Goal: Navigation & Orientation: Find specific page/section

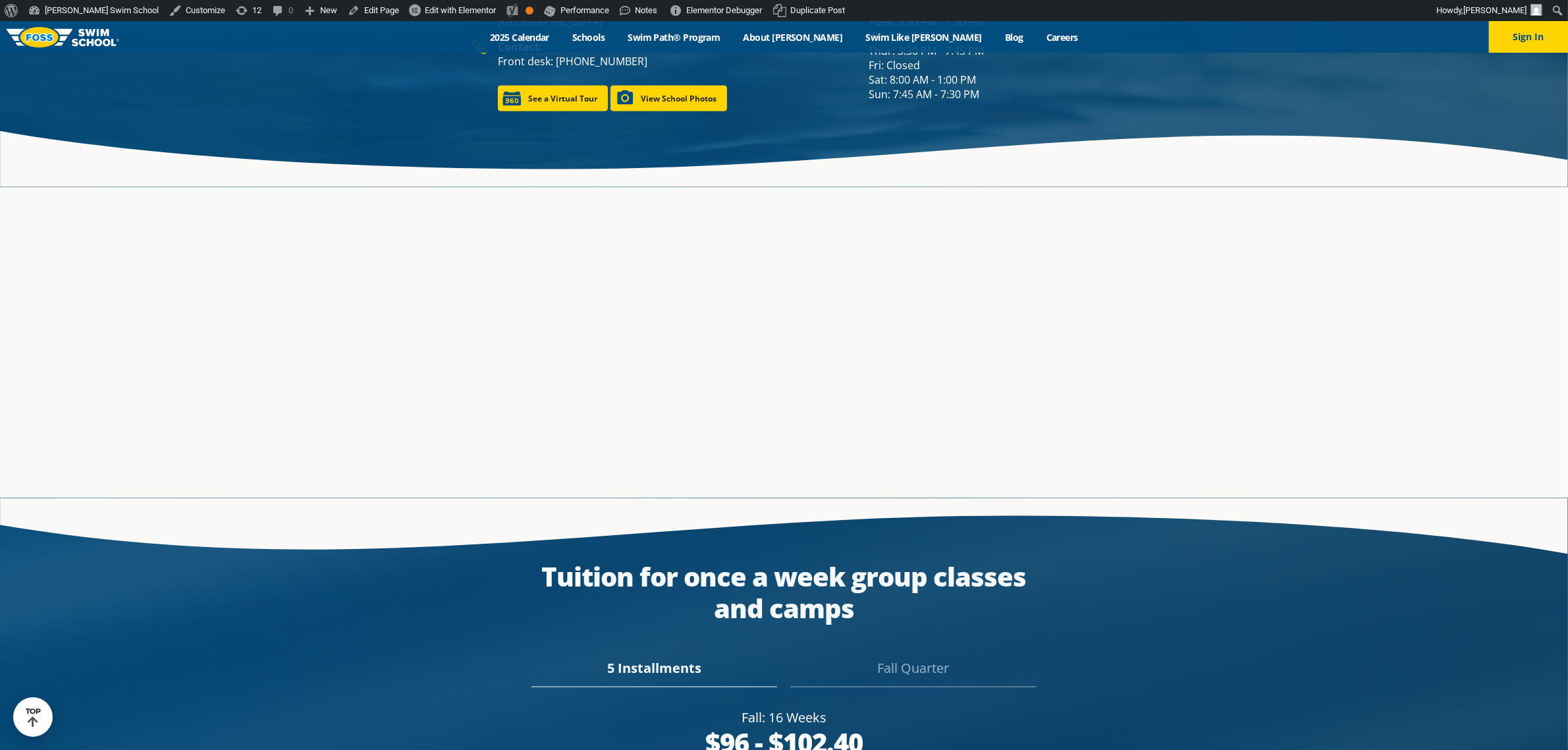
scroll to position [2717, 0]
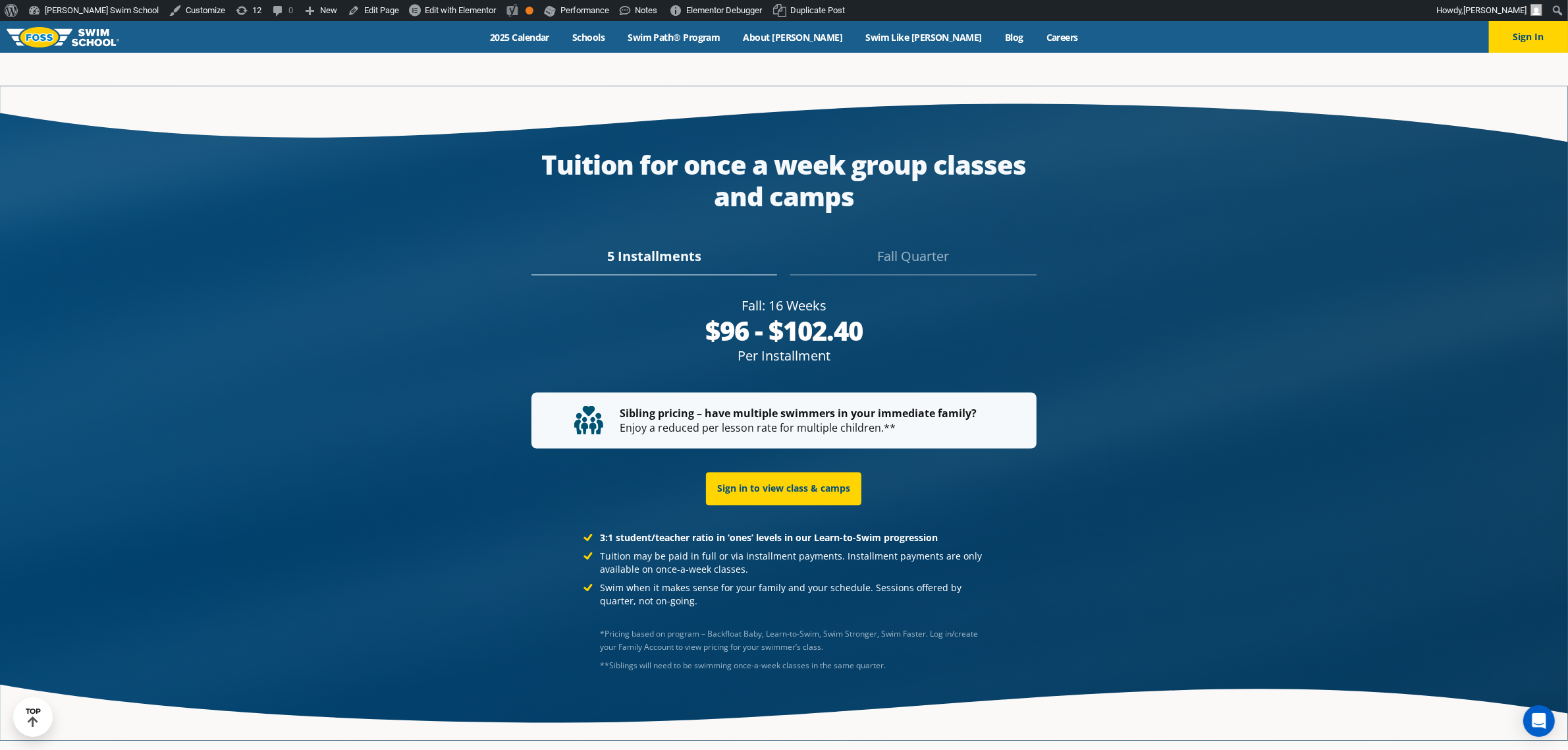
click at [906, 246] on div "Fall Quarter" at bounding box center [913, 260] width 246 height 29
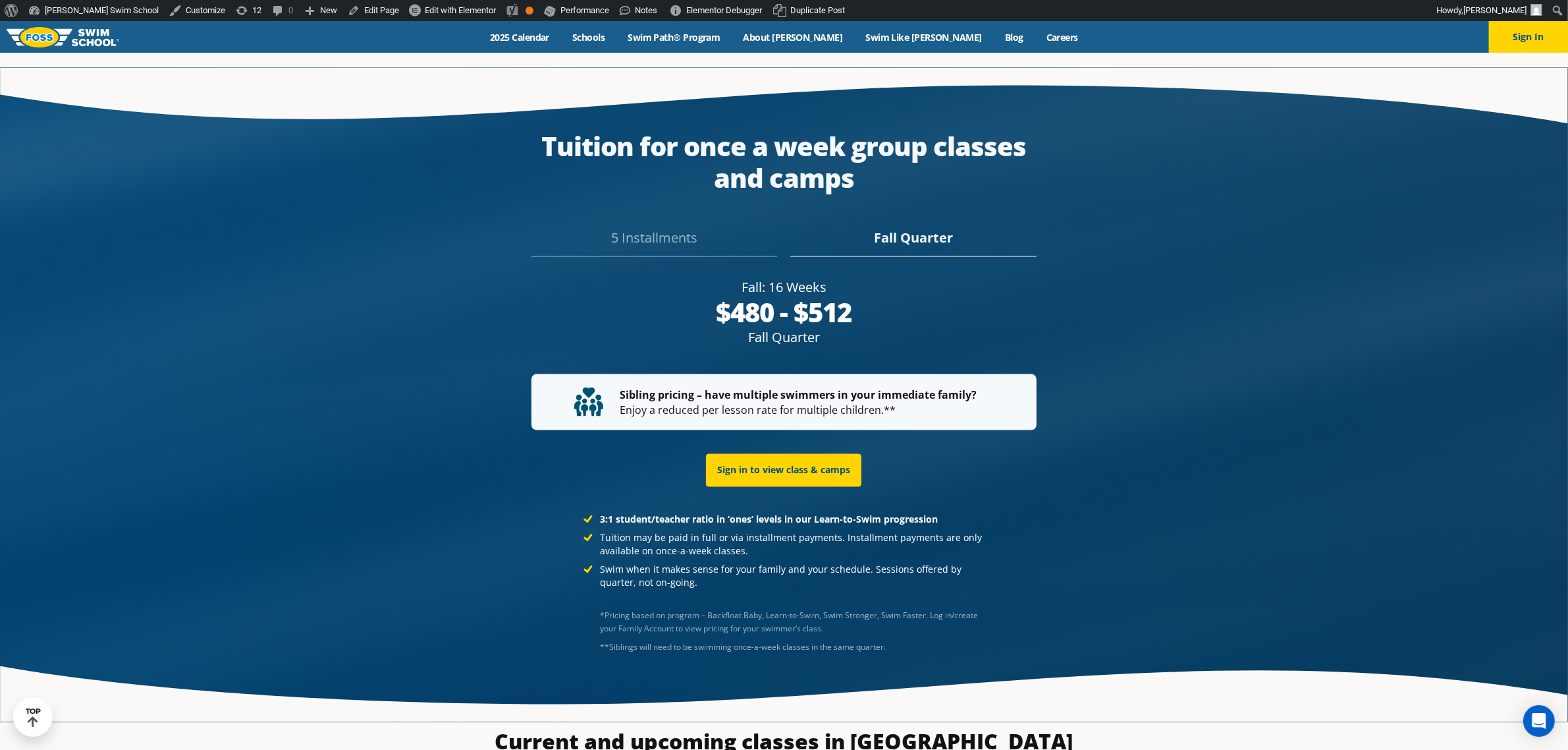
click at [669, 227] on div "5 Installments" at bounding box center [655, 241] width 246 height 29
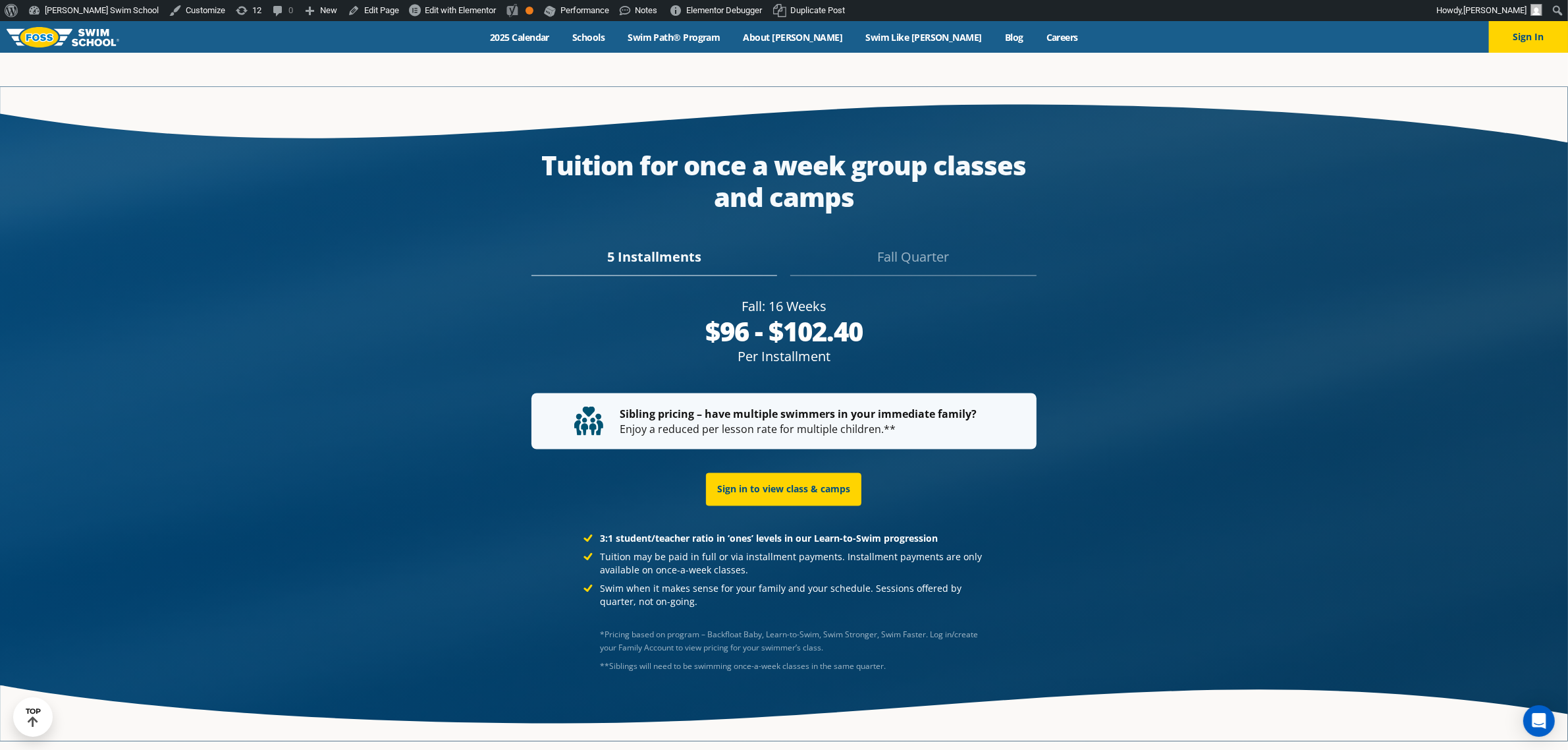
click at [896, 247] on div "Fall Quarter" at bounding box center [913, 261] width 246 height 29
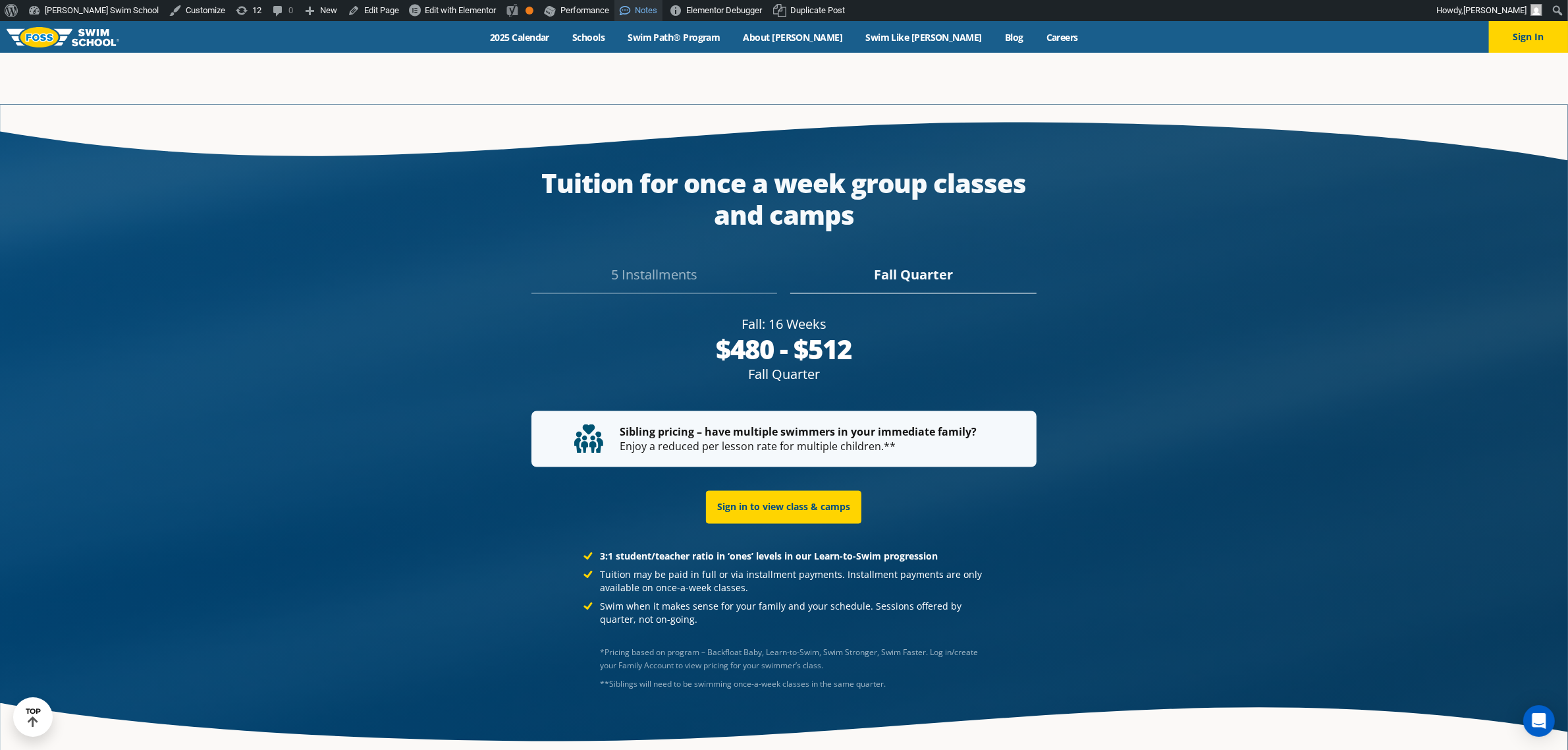
scroll to position [2717, 0]
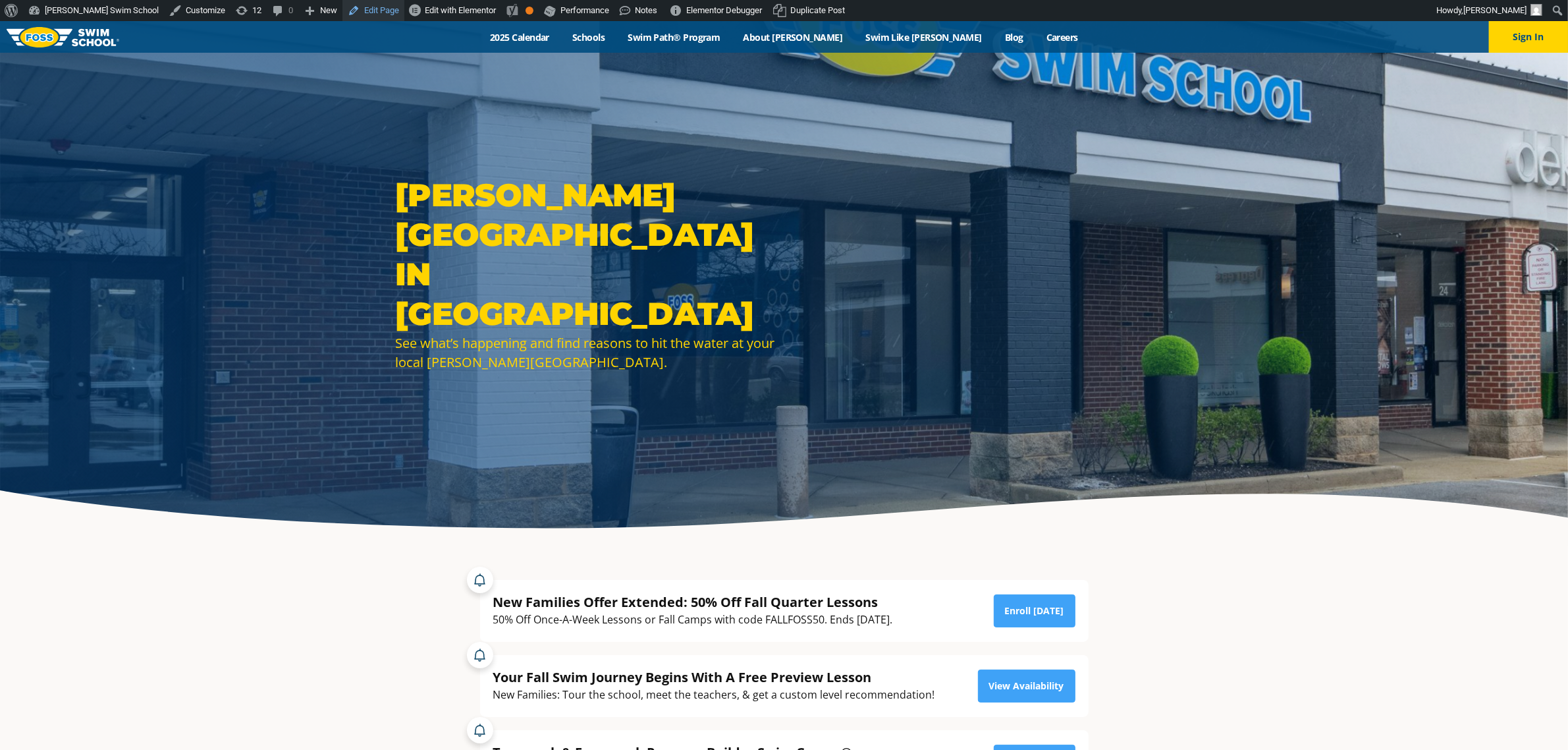
click at [342, 8] on link "Edit Page" at bounding box center [373, 10] width 62 height 21
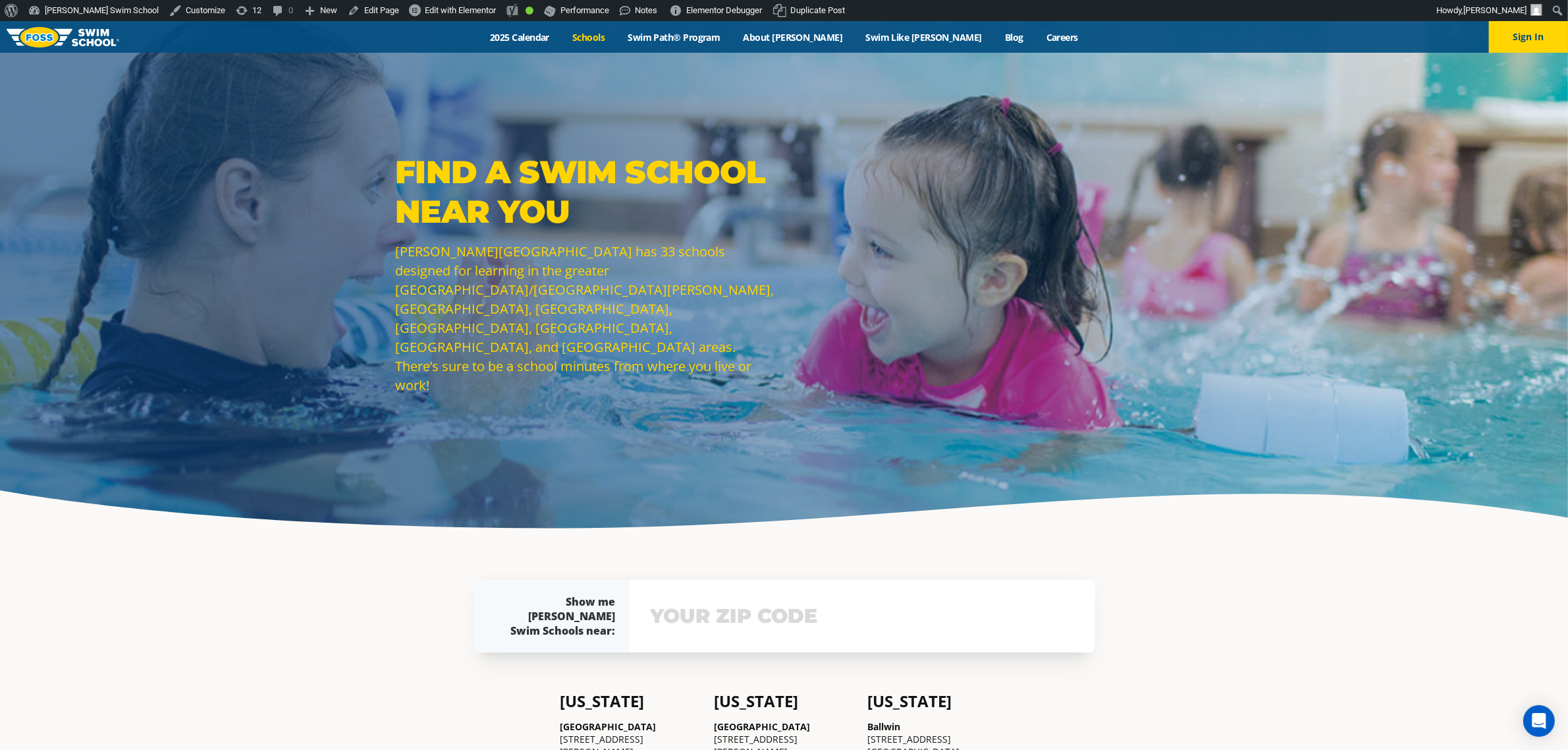
scroll to position [247, 0]
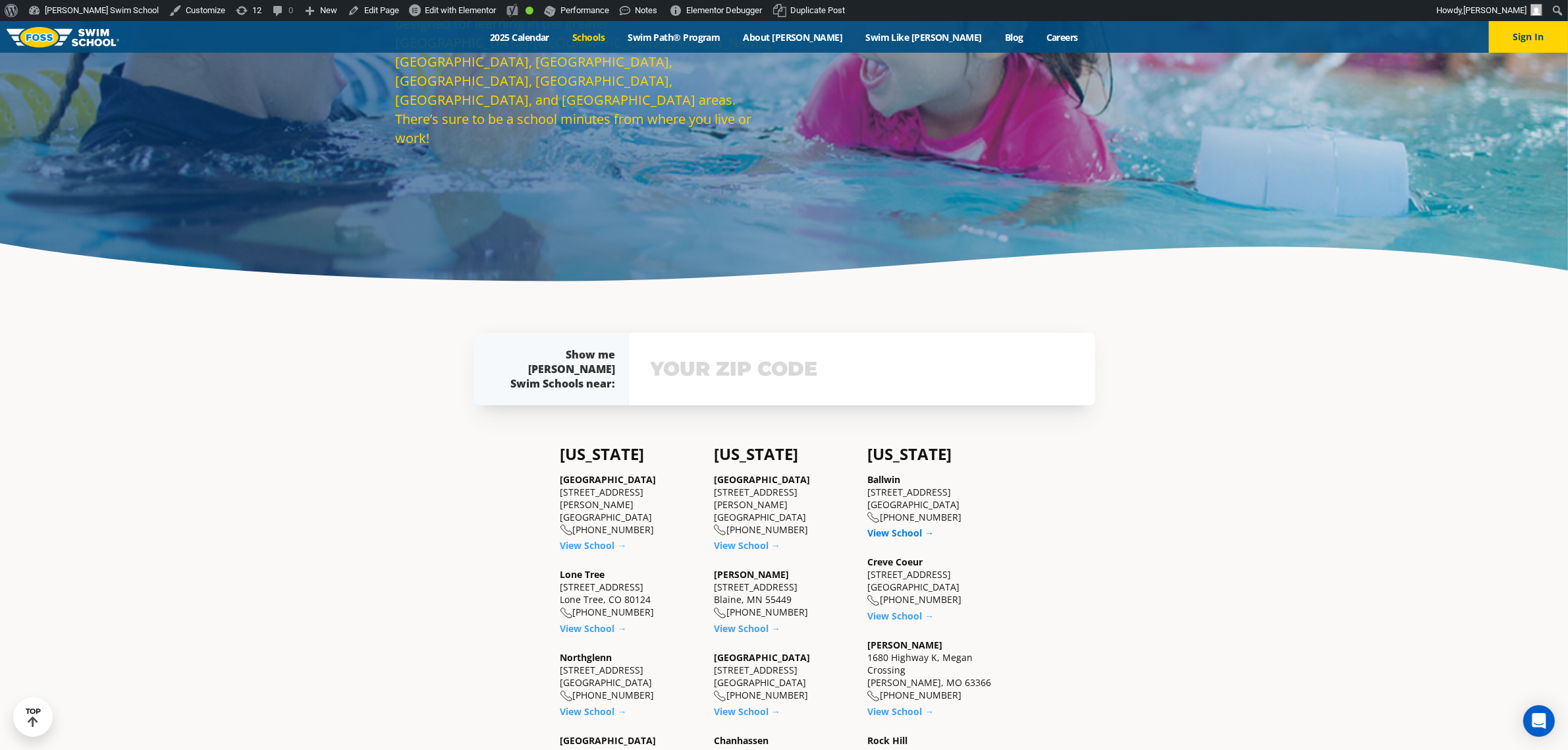
click at [894, 532] on link "View School →" at bounding box center [900, 533] width 67 height 13
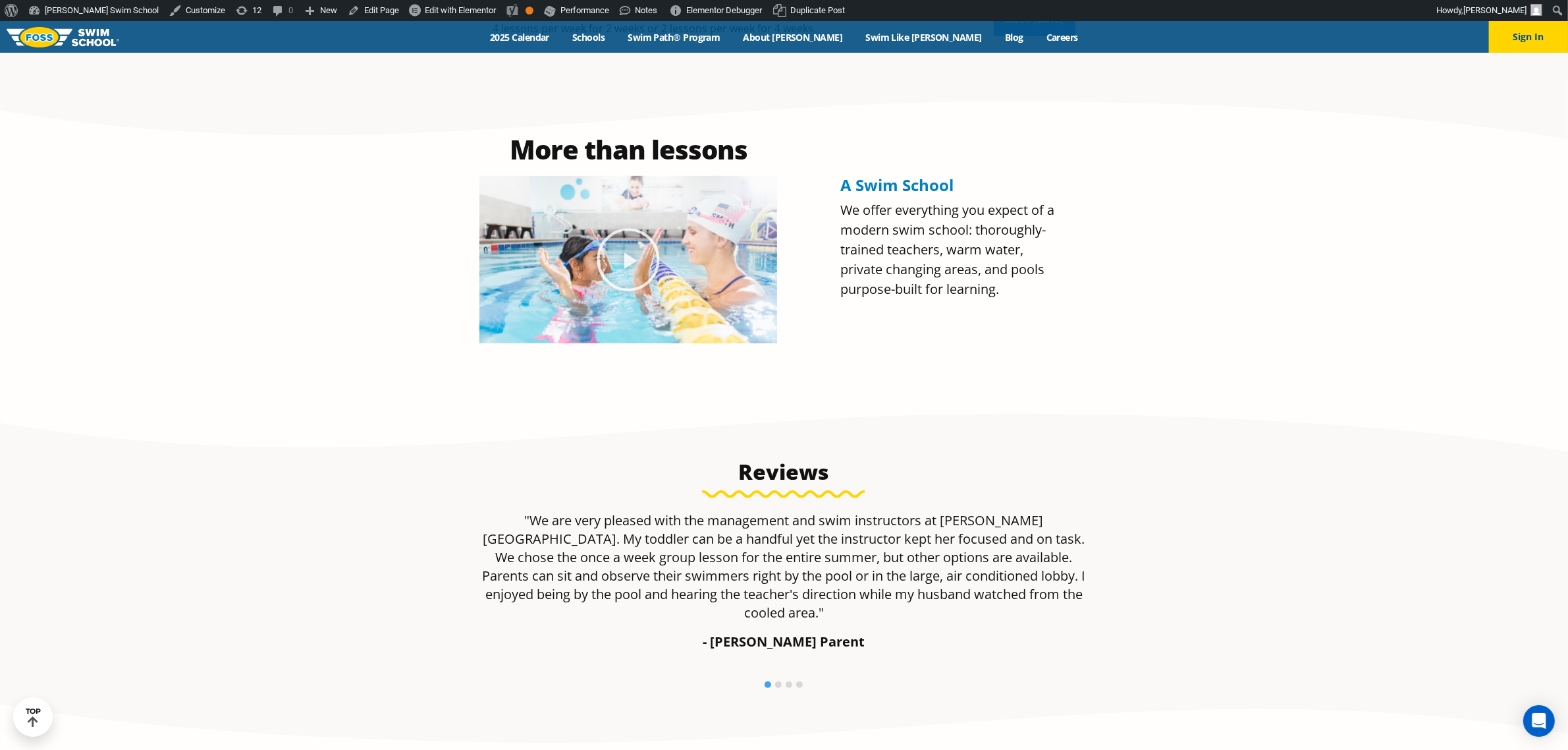
scroll to position [1153, 0]
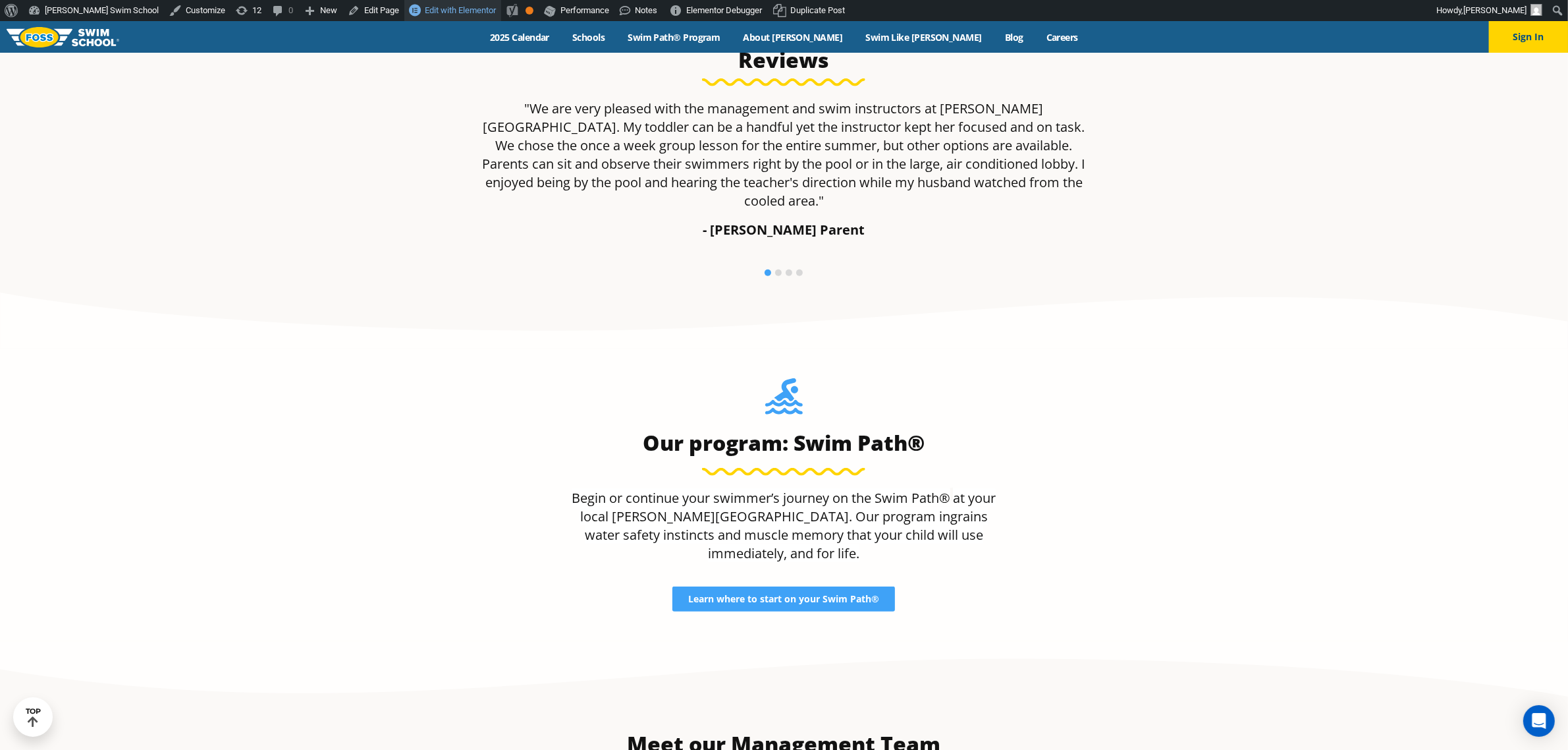
click at [424, 12] on span "Edit with Elementor" at bounding box center [459, 10] width 71 height 10
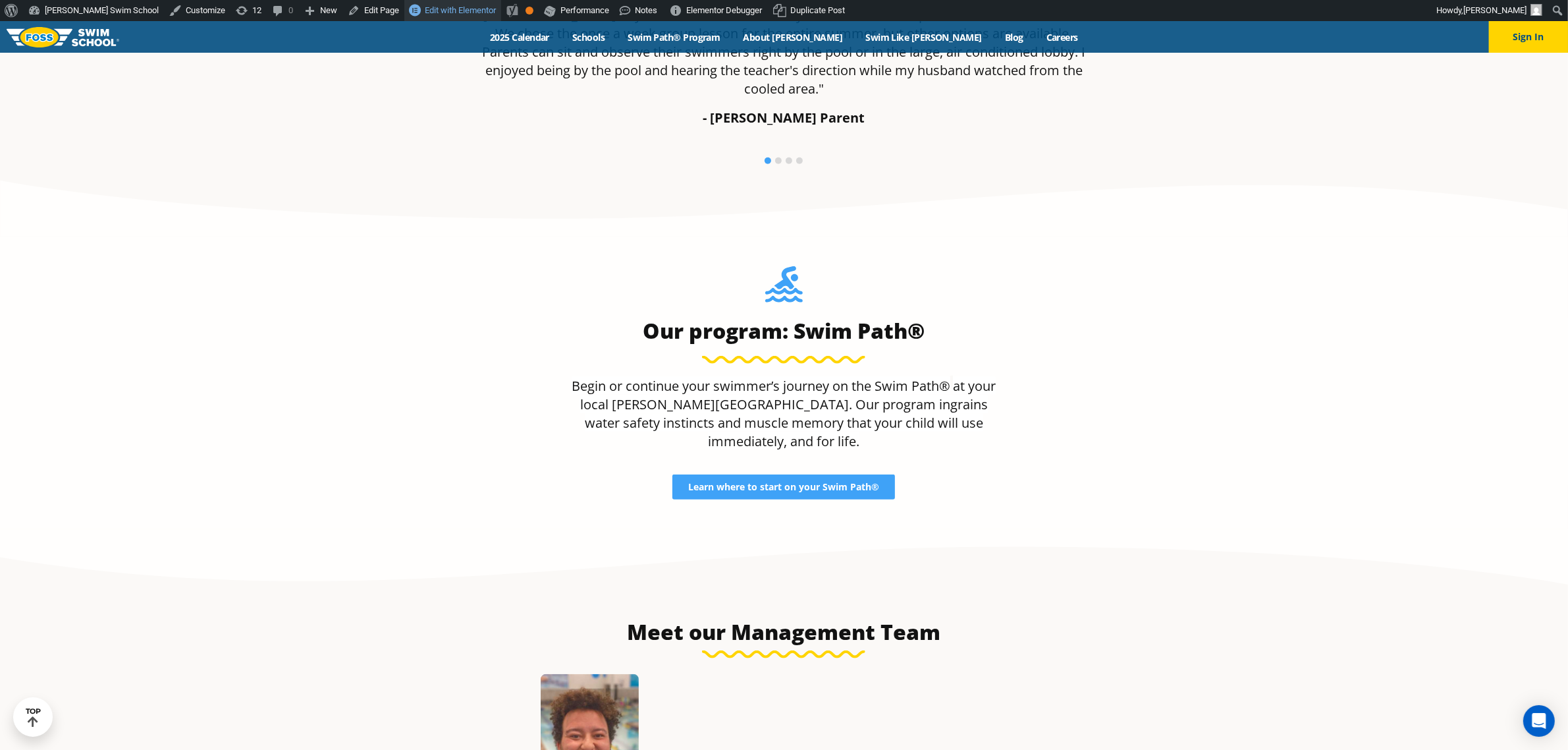
scroll to position [1400, 0]
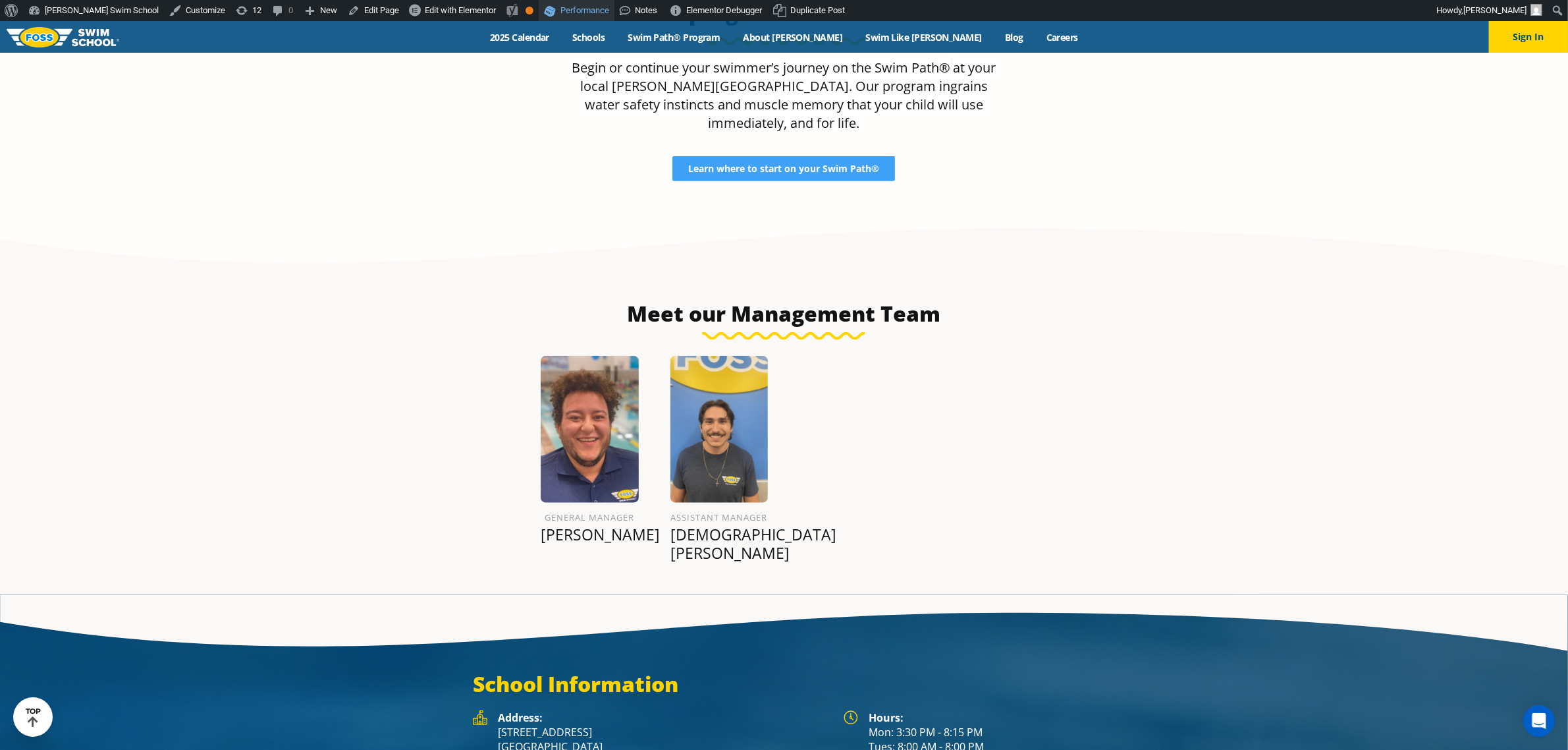
scroll to position [1527, 0]
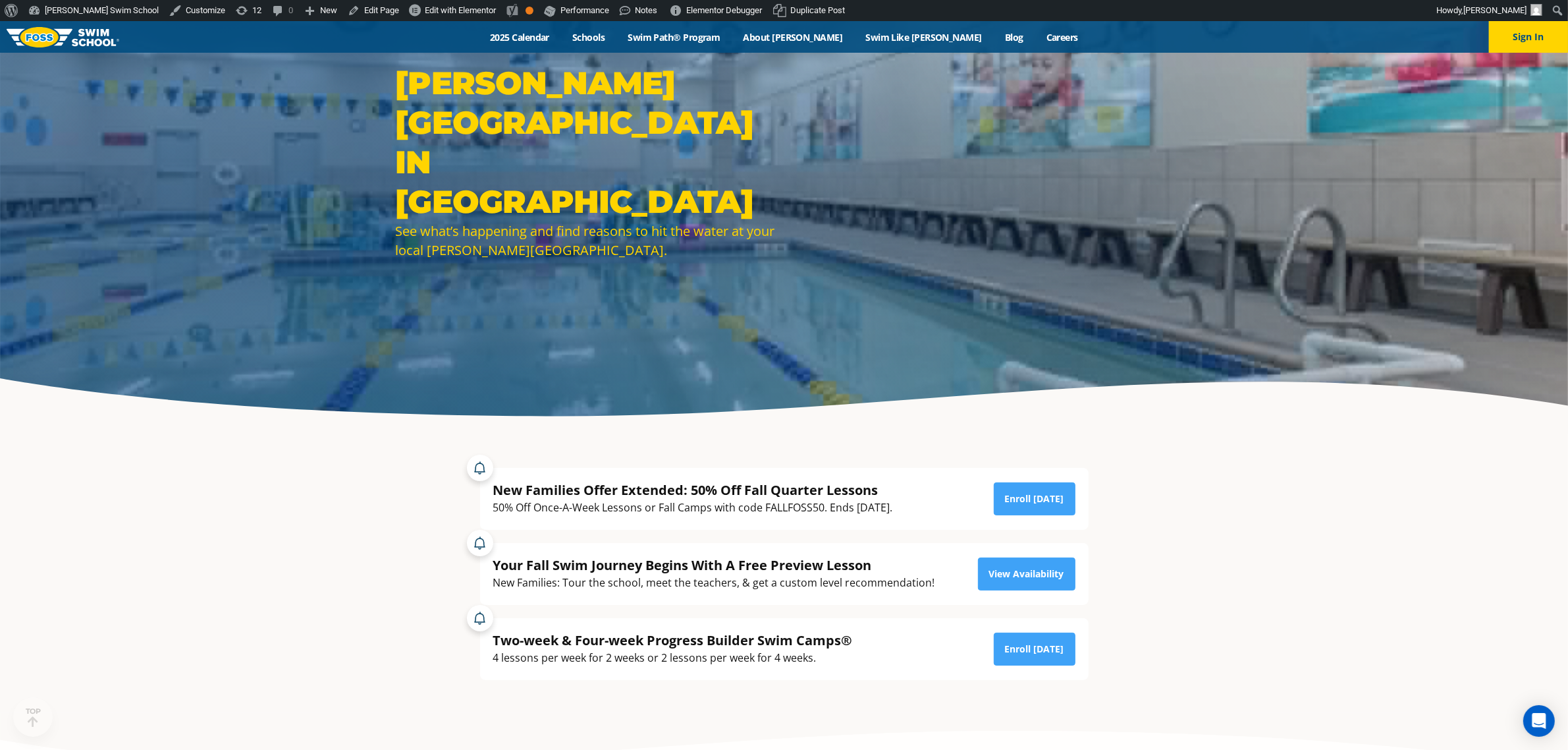
scroll to position [412, 0]
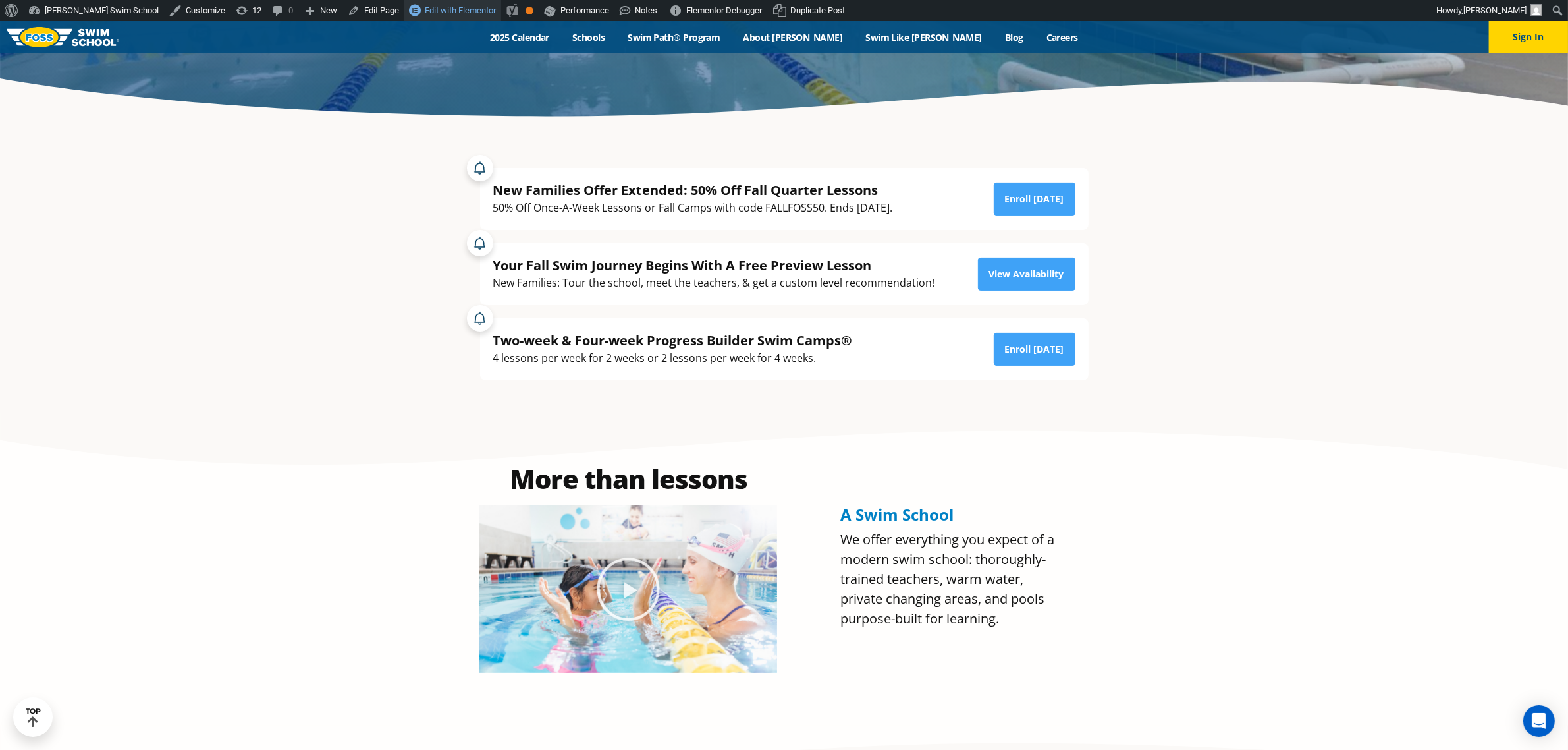
click at [424, 11] on span "Edit with Elementor" at bounding box center [459, 10] width 71 height 10
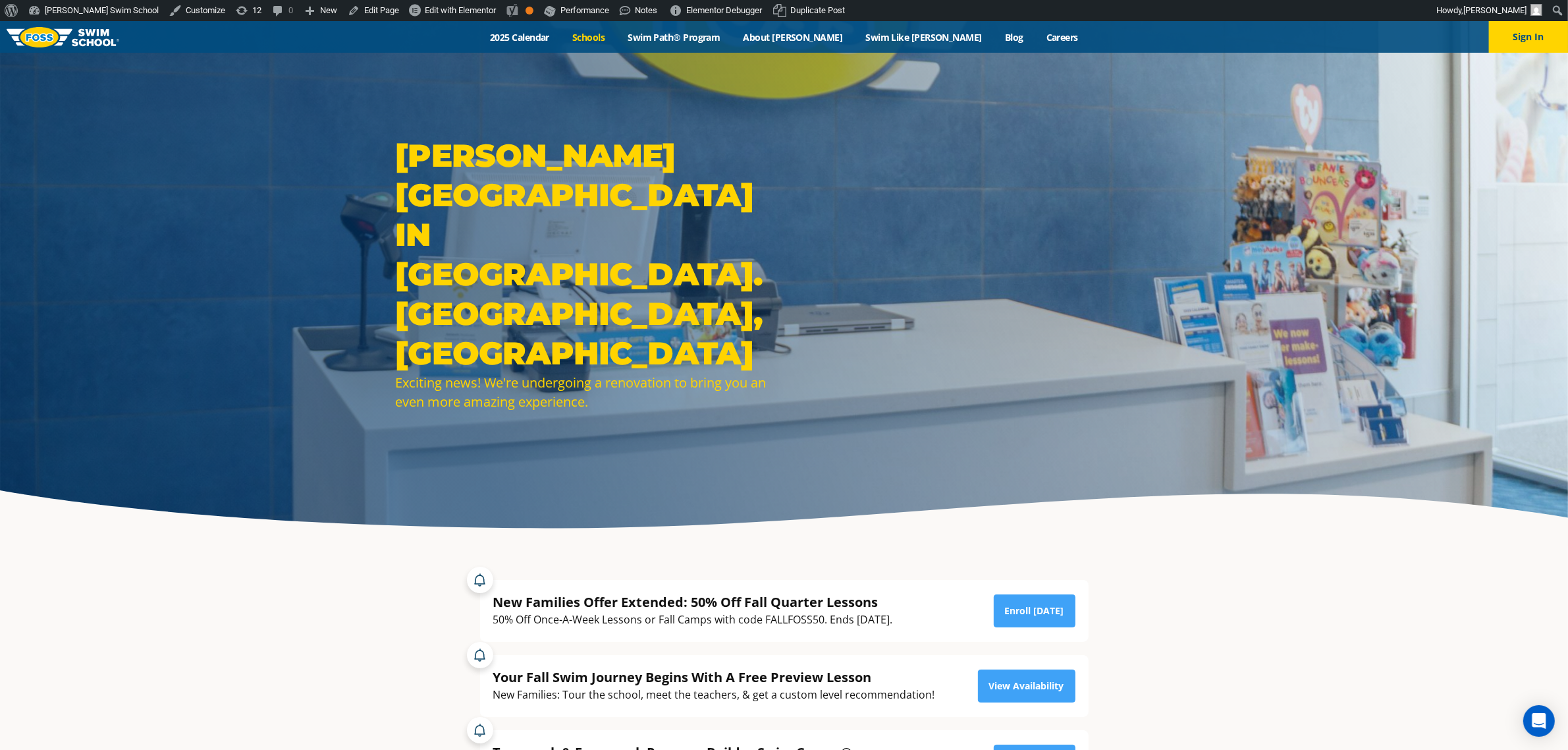
click at [617, 38] on link "Schools" at bounding box center [589, 37] width 55 height 13
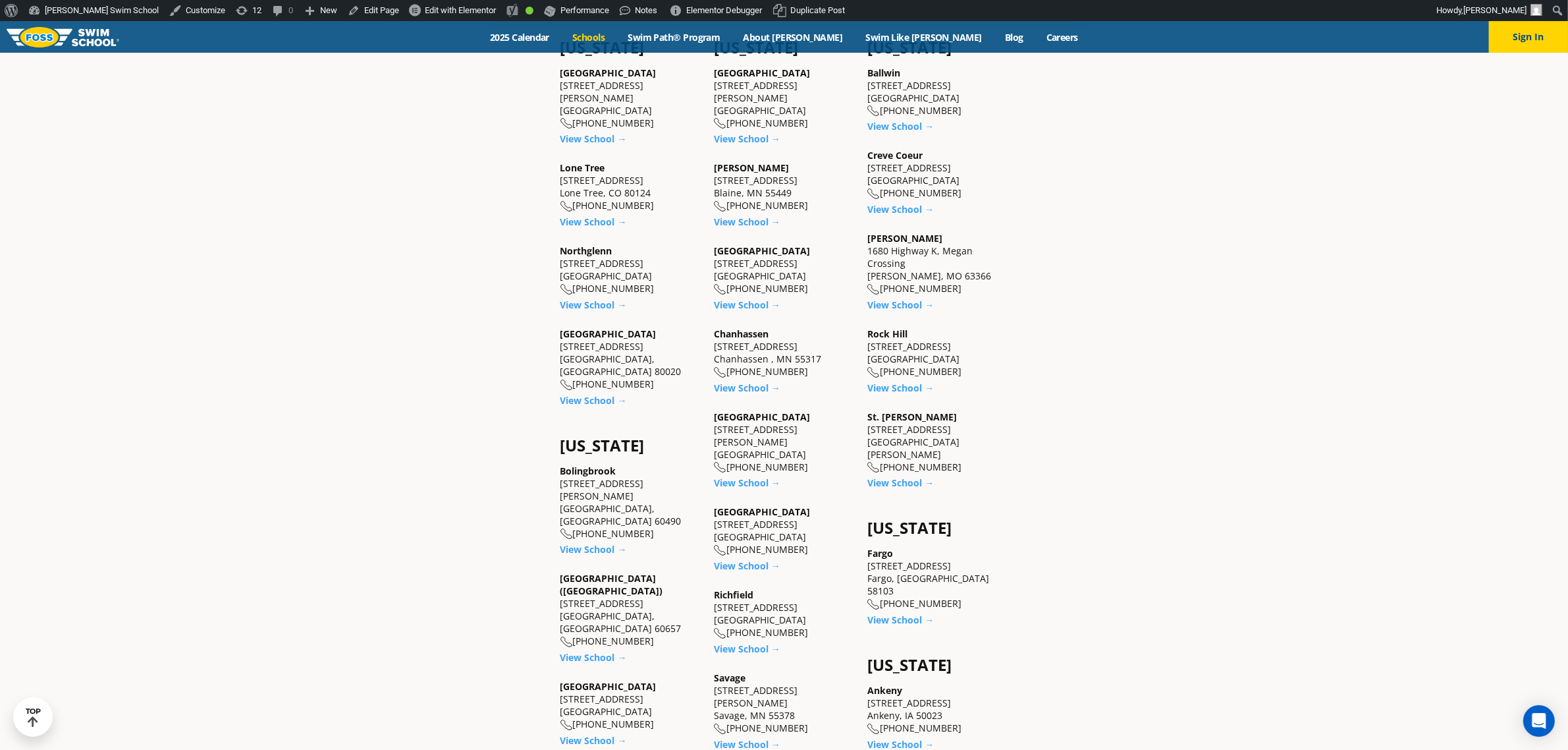
scroll to position [658, 0]
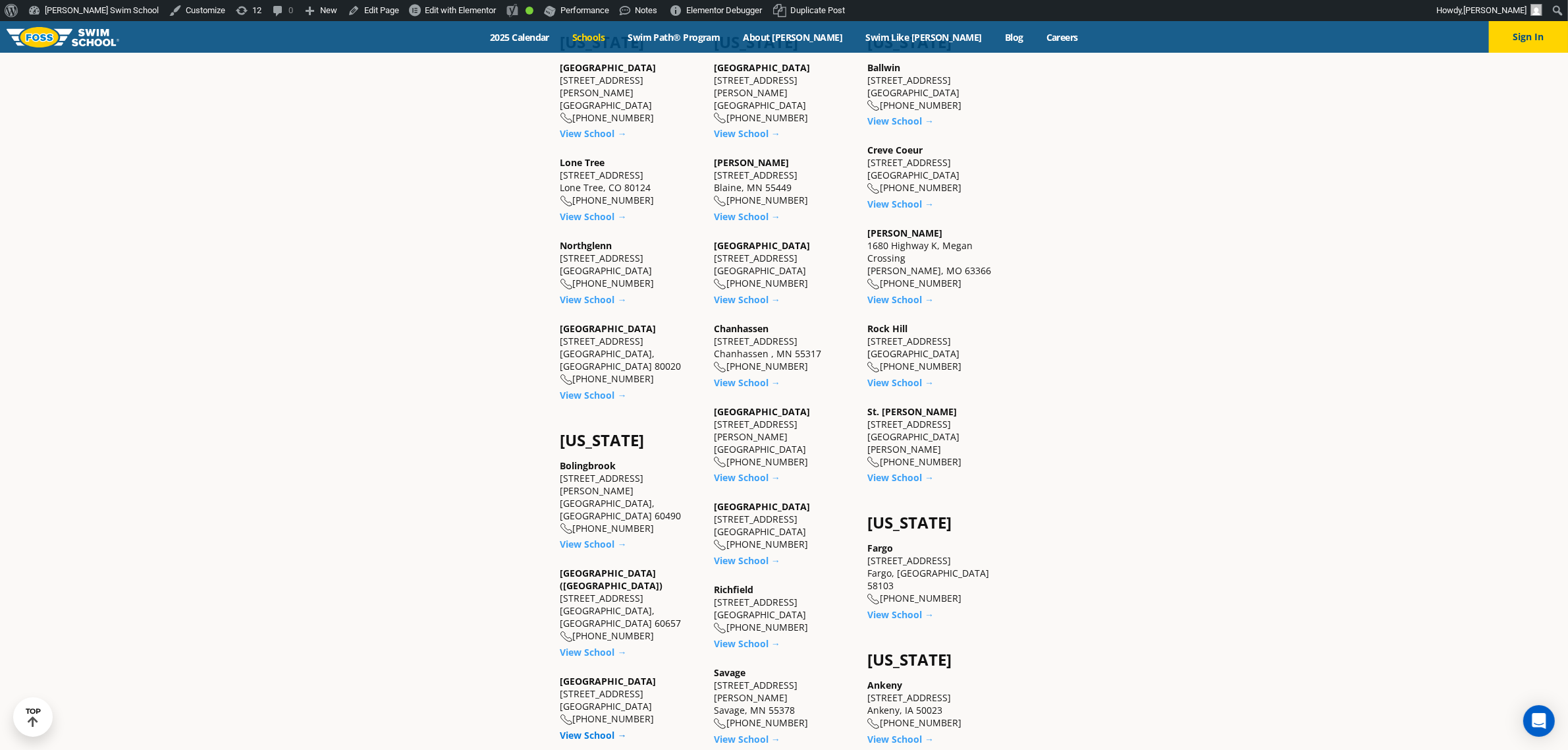
click at [593, 729] on link "View School →" at bounding box center [594, 735] width 67 height 13
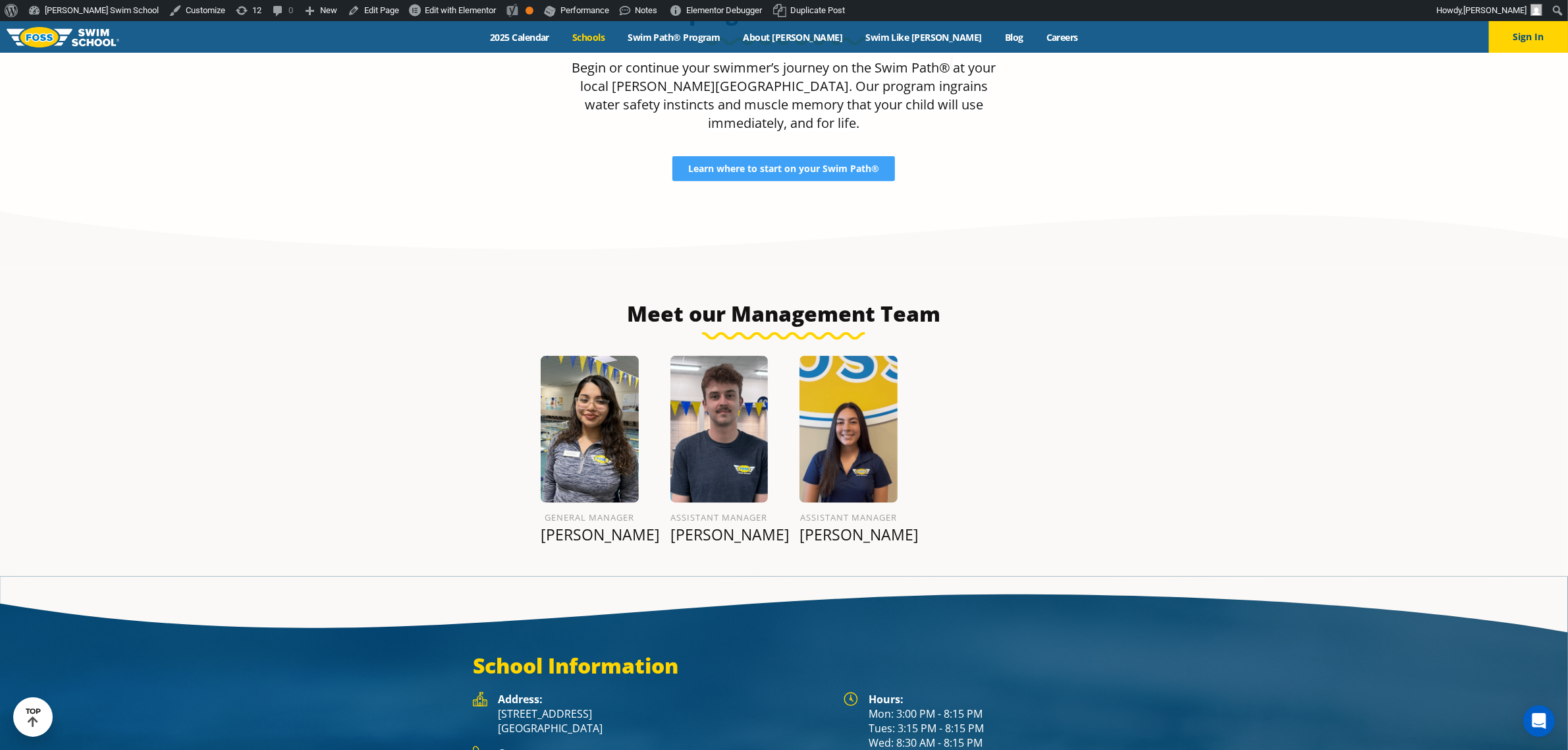
scroll to position [1527, 0]
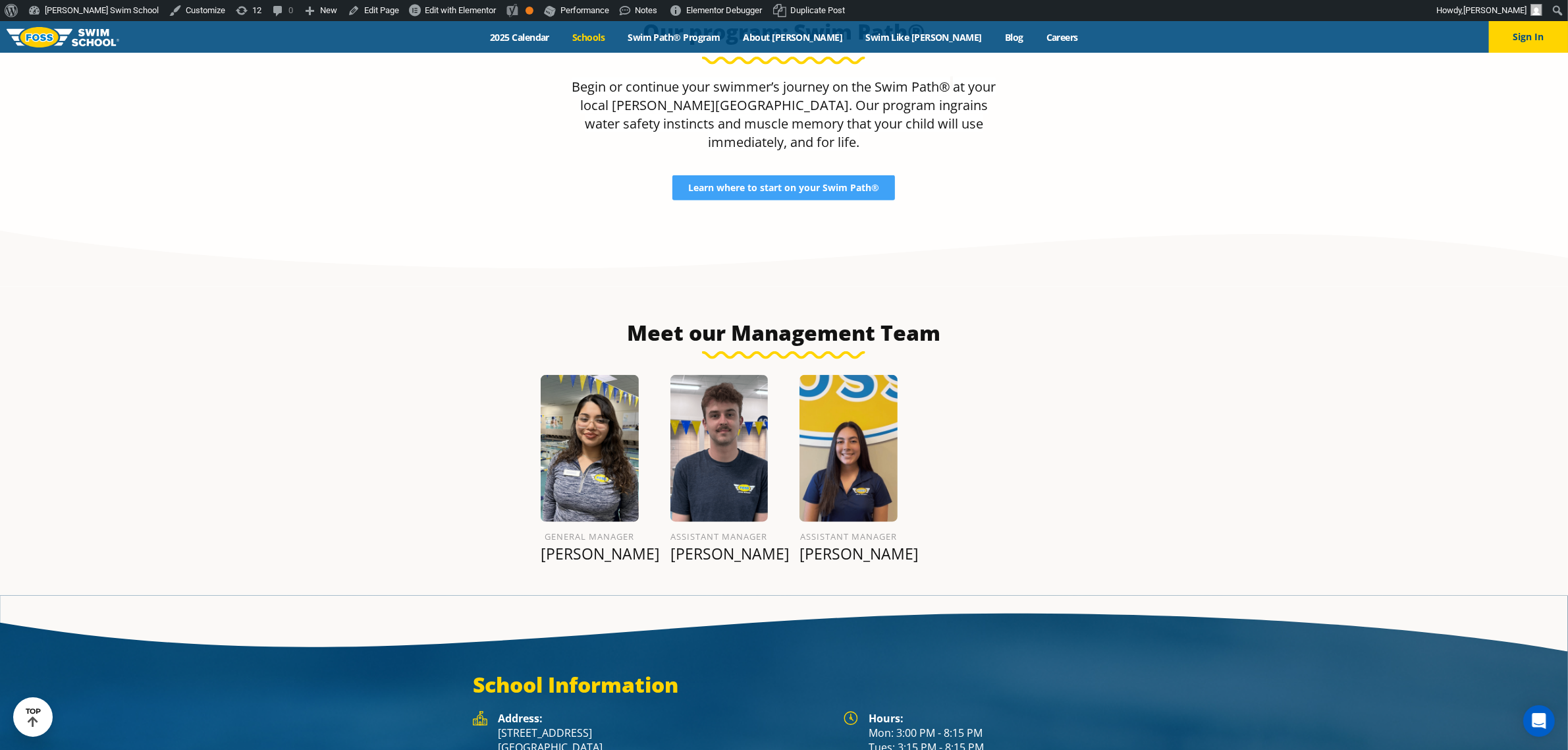
click at [617, 34] on link "Schools" at bounding box center [589, 37] width 55 height 13
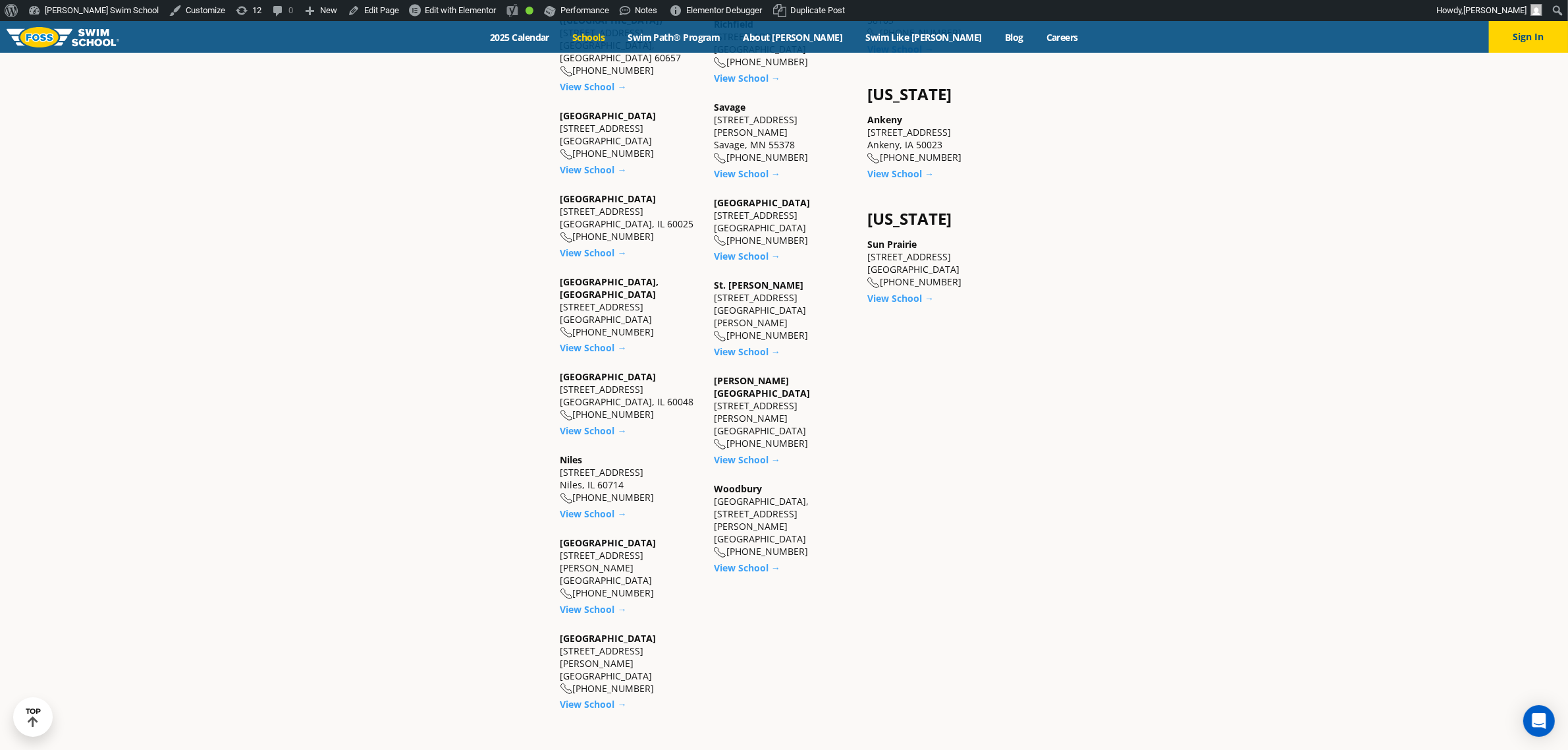
scroll to position [1236, 0]
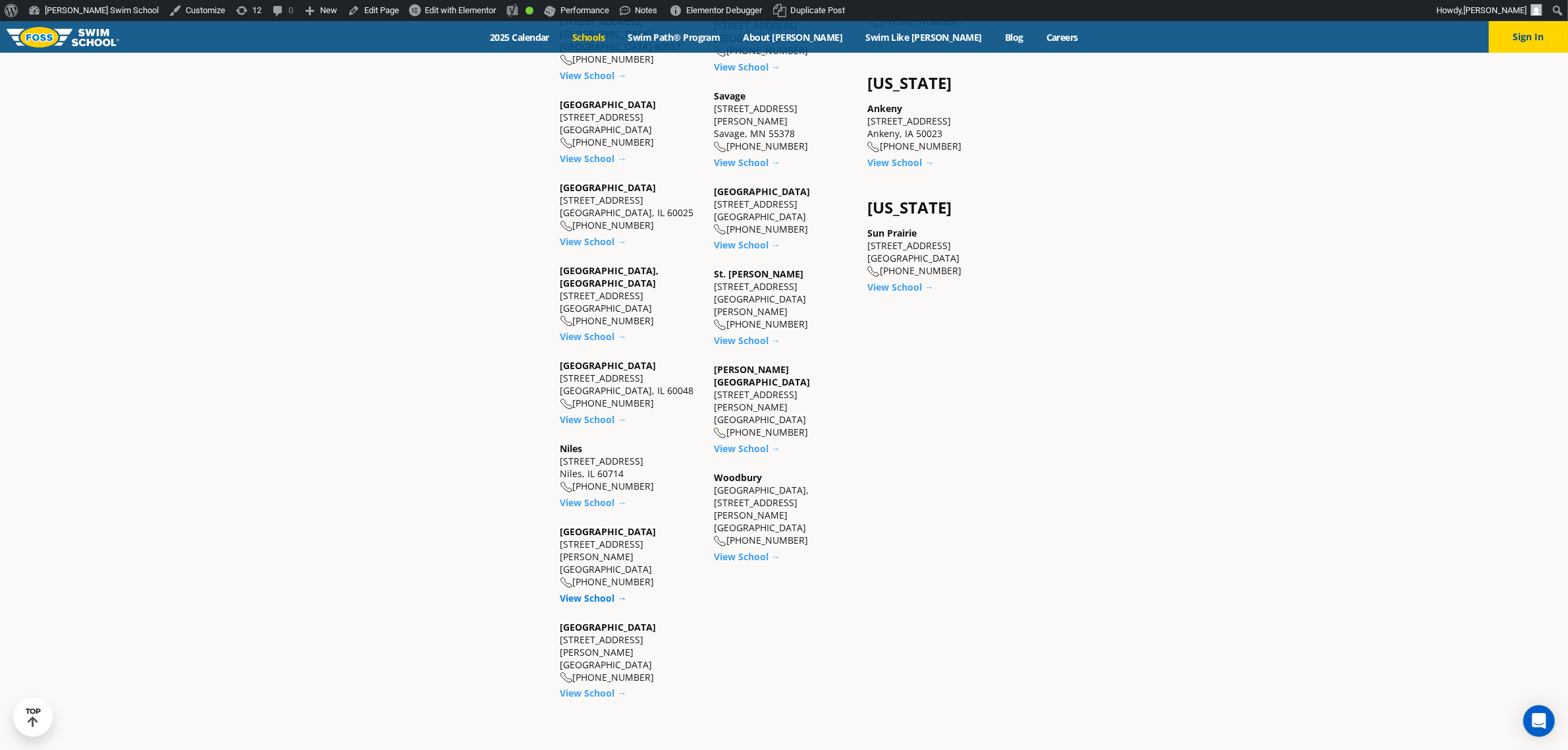
click at [587, 592] on link "View School →" at bounding box center [594, 598] width 67 height 13
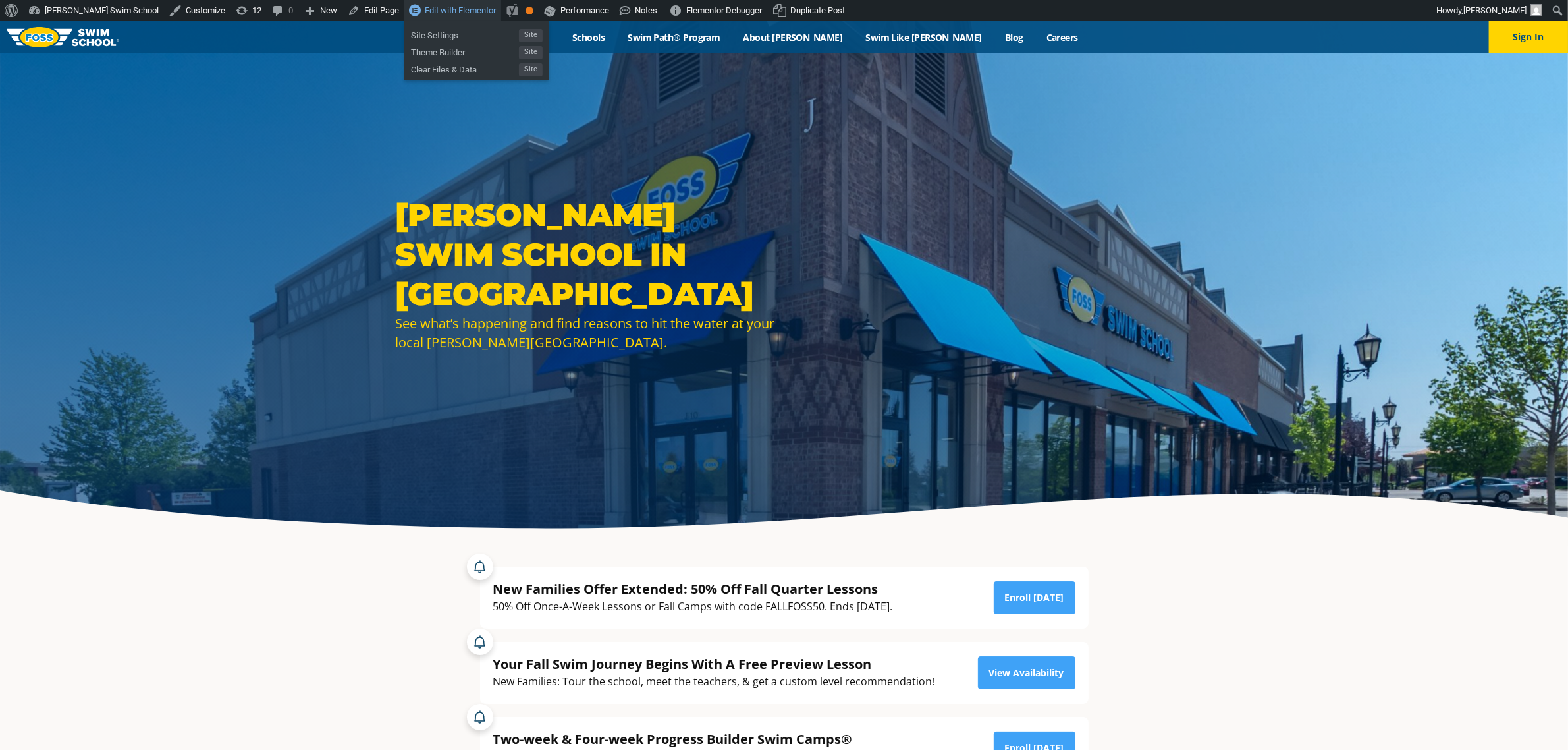
click at [424, 7] on span "Edit with Elementor" at bounding box center [459, 10] width 71 height 10
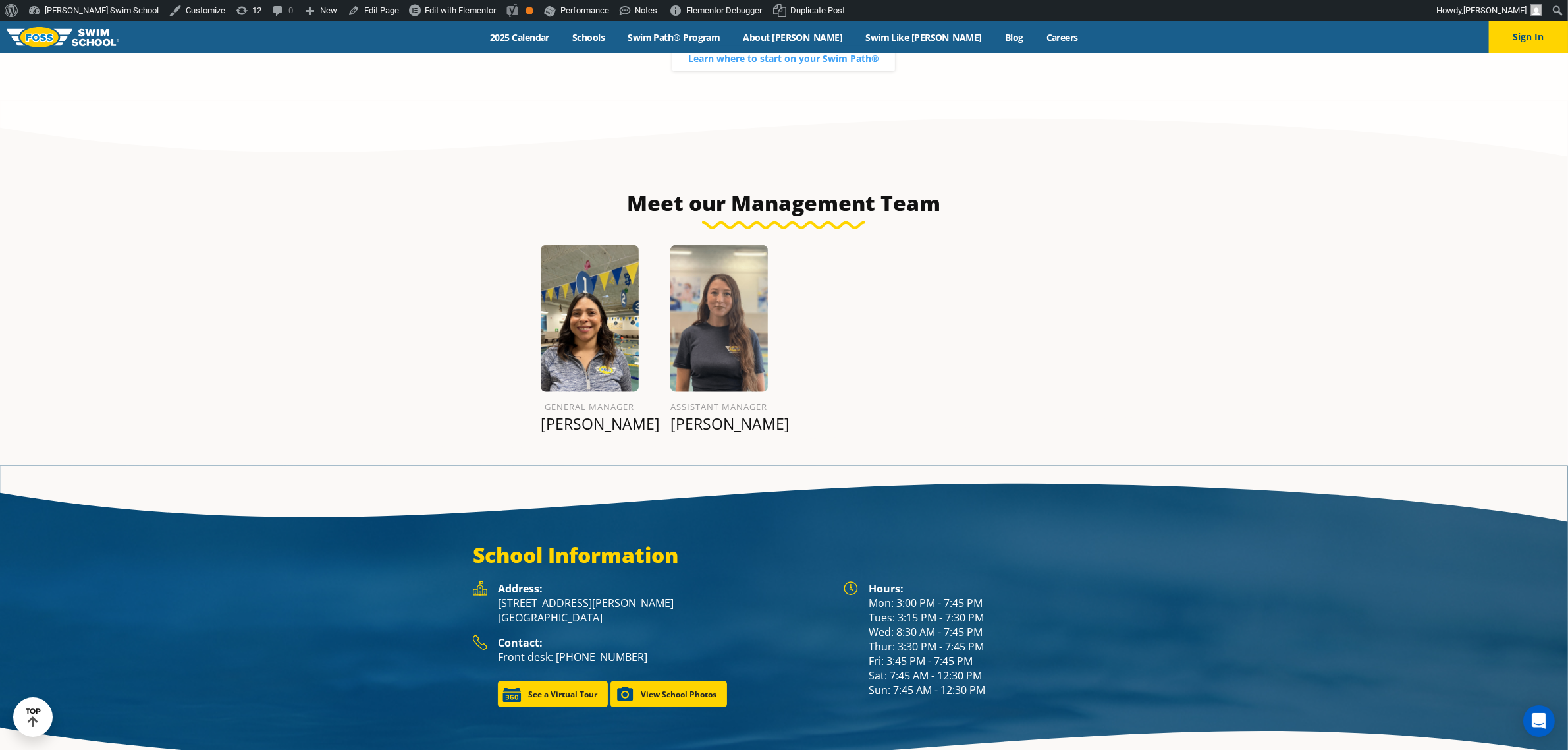
scroll to position [1729, 0]
